Goal: Check status

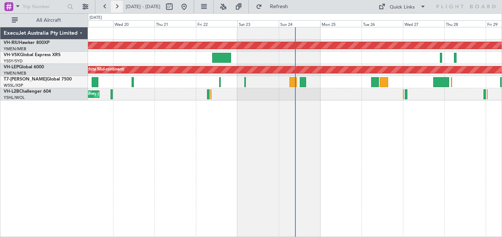
click at [119, 4] on button at bounding box center [117, 7] width 12 height 12
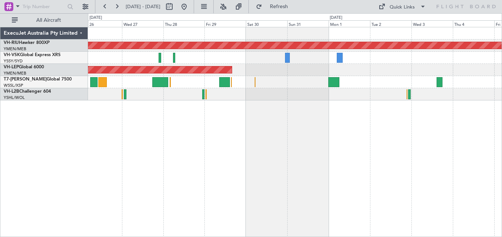
click at [308, 74] on div "Planned Maint [GEOGRAPHIC_DATA] ([GEOGRAPHIC_DATA]) Unplanned Maint Wichita (Wi…" at bounding box center [295, 63] width 414 height 73
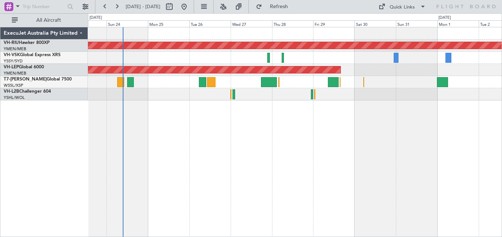
click at [250, 63] on div at bounding box center [295, 58] width 414 height 12
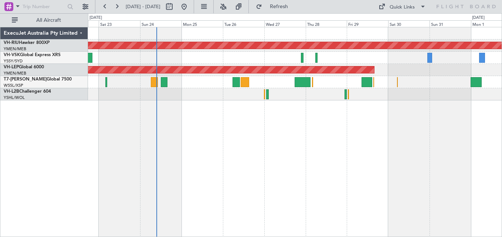
click at [166, 62] on div at bounding box center [295, 58] width 414 height 12
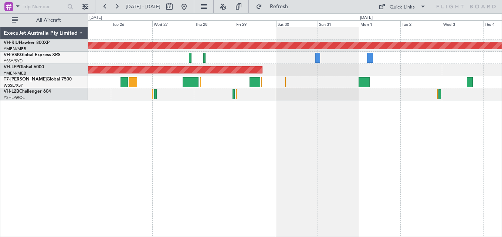
click at [223, 54] on div at bounding box center [295, 58] width 414 height 12
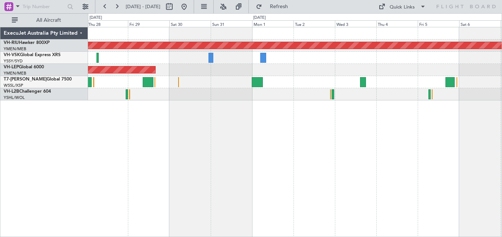
click at [271, 49] on div "Planned Maint [GEOGRAPHIC_DATA] ([GEOGRAPHIC_DATA]) Unplanned Maint Wichita (Wi…" at bounding box center [295, 63] width 414 height 73
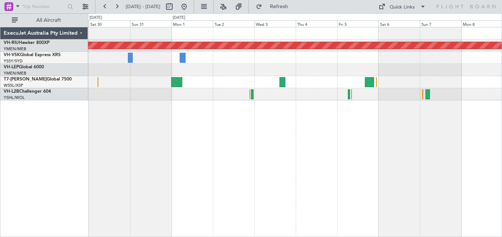
click at [270, 50] on div "Planned Maint [GEOGRAPHIC_DATA] ([GEOGRAPHIC_DATA])" at bounding box center [295, 46] width 414 height 12
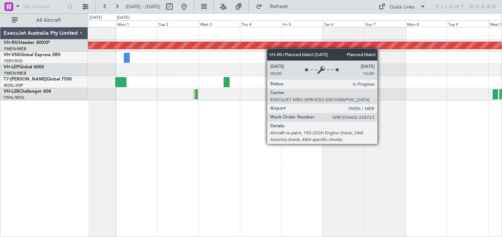
click at [257, 48] on div "Planned Maint [GEOGRAPHIC_DATA] ([GEOGRAPHIC_DATA]) Unplanned Maint Wichita (Wi…" at bounding box center [295, 63] width 414 height 73
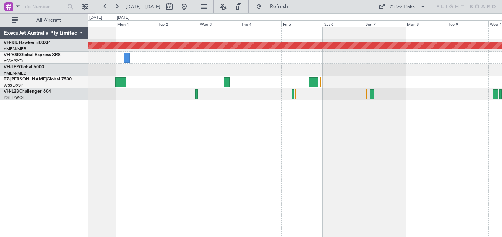
click at [255, 51] on div "Planned Maint [GEOGRAPHIC_DATA] ([GEOGRAPHIC_DATA]) Unplanned Maint Wichita (Wi…" at bounding box center [295, 63] width 414 height 73
